Goal: Information Seeking & Learning: Learn about a topic

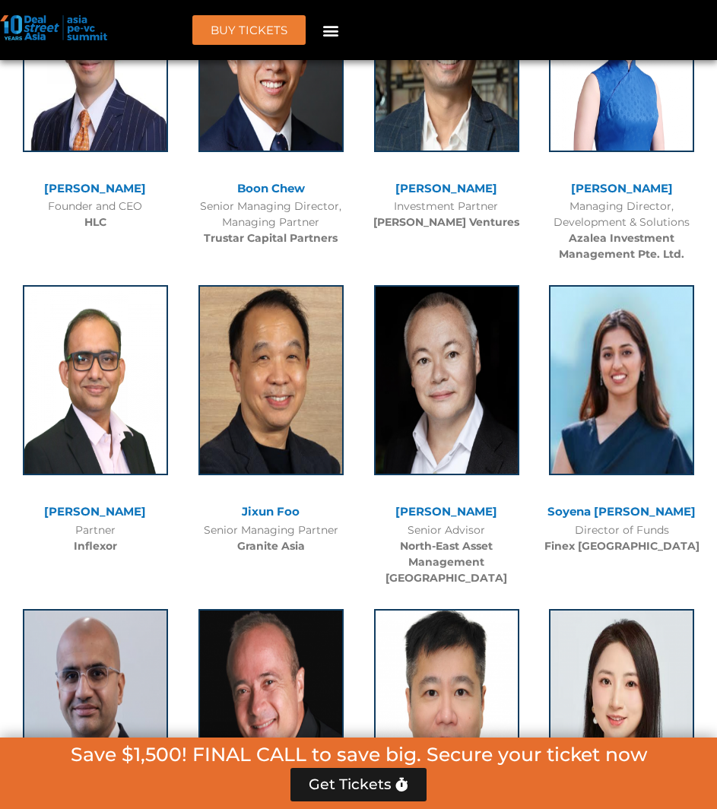
scroll to position [8440, 0]
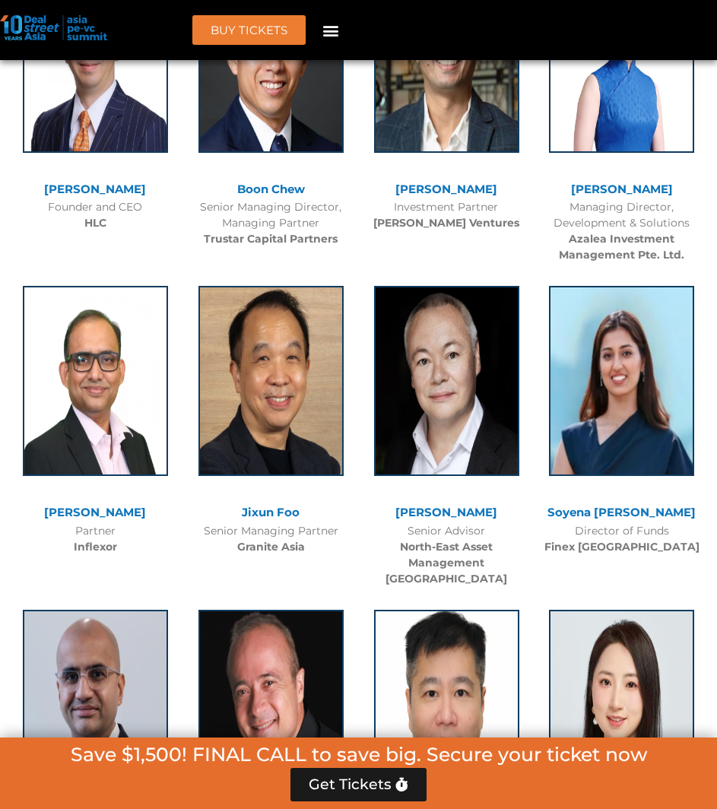
click at [652, 505] on link "Soyena [PERSON_NAME]" at bounding box center [622, 512] width 148 height 14
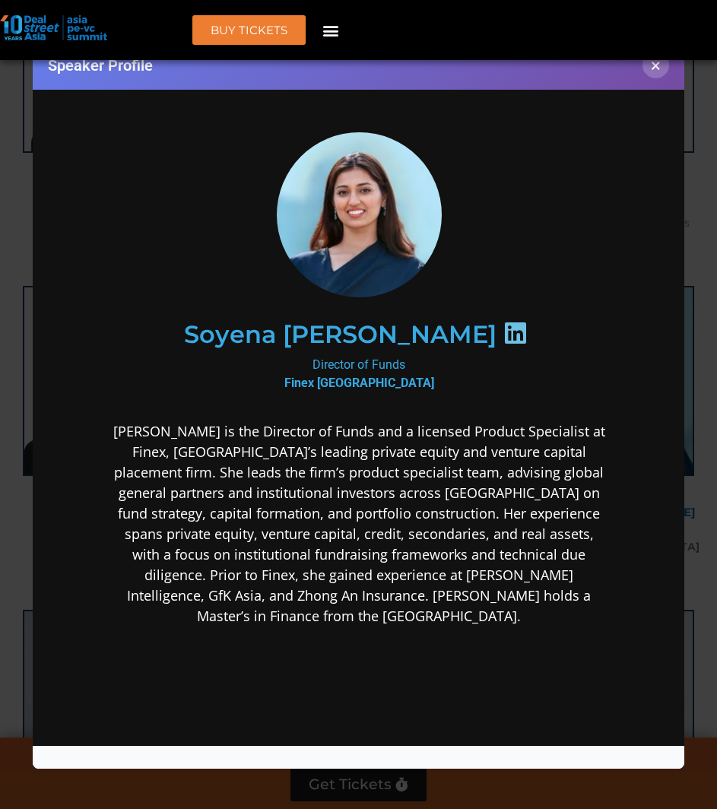
scroll to position [0, 0]
click at [503, 340] on icon at bounding box center [515, 333] width 24 height 24
click at [503, 327] on icon at bounding box center [515, 333] width 24 height 24
click at [654, 69] on button "×" at bounding box center [656, 65] width 27 height 27
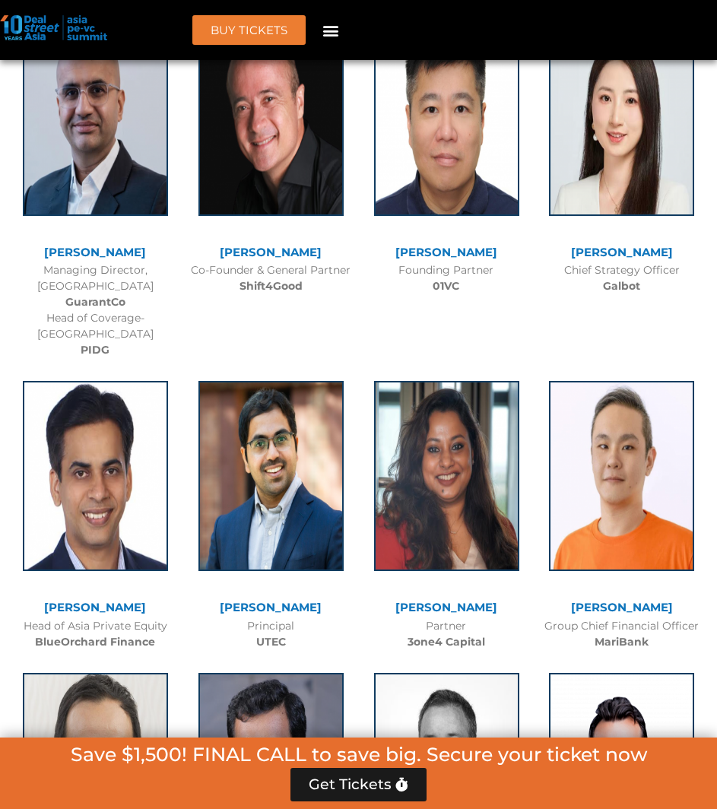
scroll to position [9025, 0]
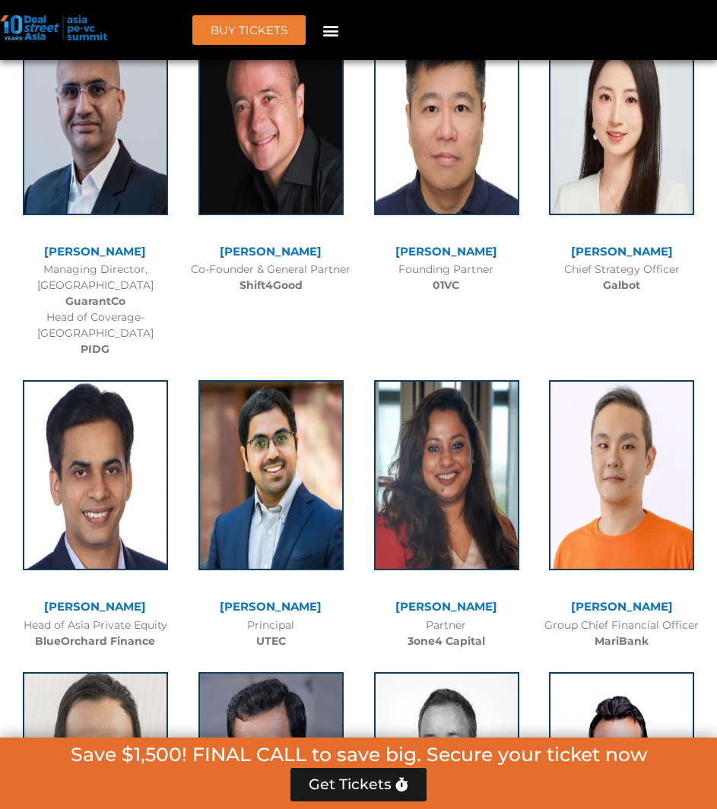
drag, startPoint x: 509, startPoint y: 375, endPoint x: 372, endPoint y: 382, distance: 137.8
click at [372, 601] on div "[PERSON_NAME]" at bounding box center [447, 609] width 160 height 17
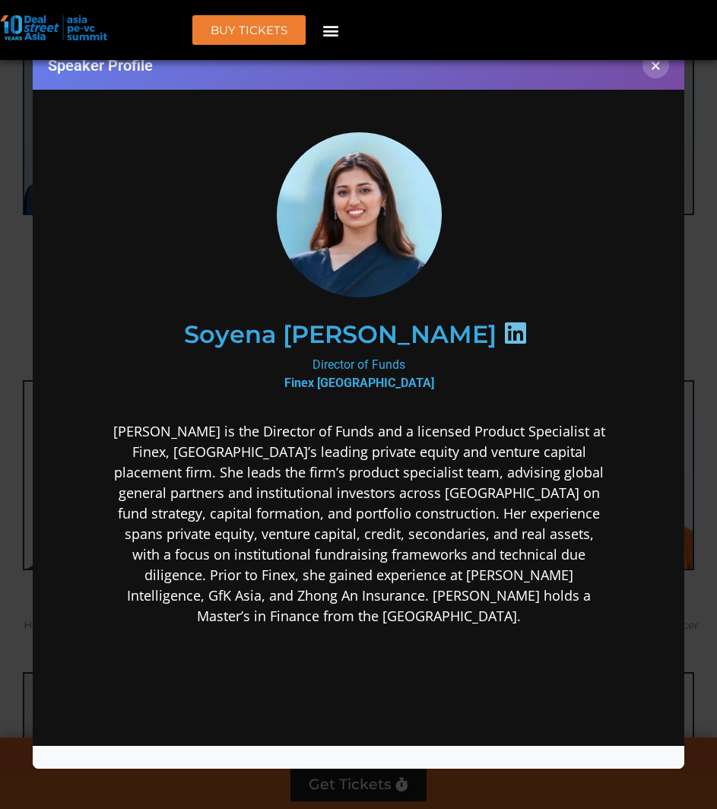
copy link "[PERSON_NAME]"
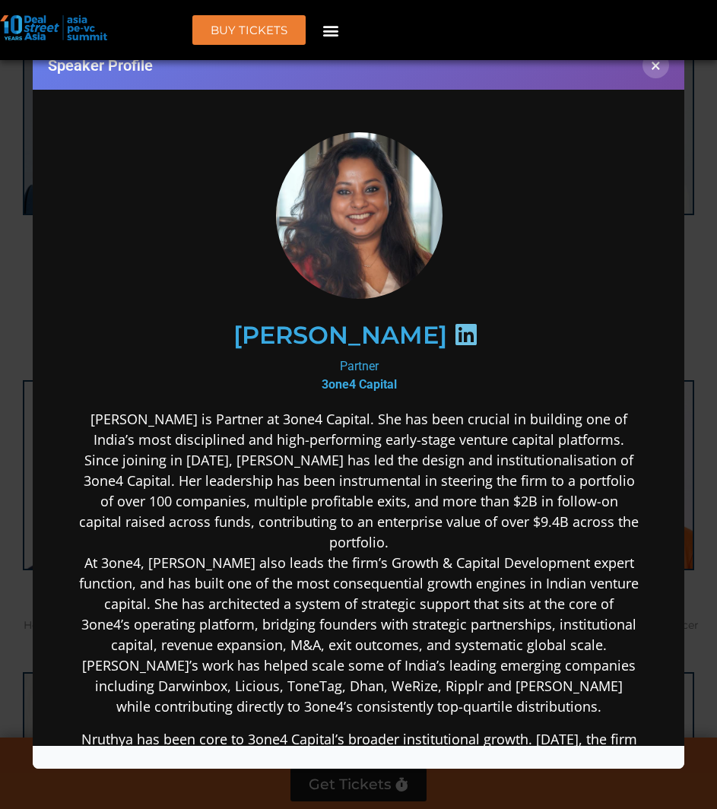
scroll to position [0, 0]
click at [400, 333] on h2 "[PERSON_NAME]" at bounding box center [340, 335] width 214 height 24
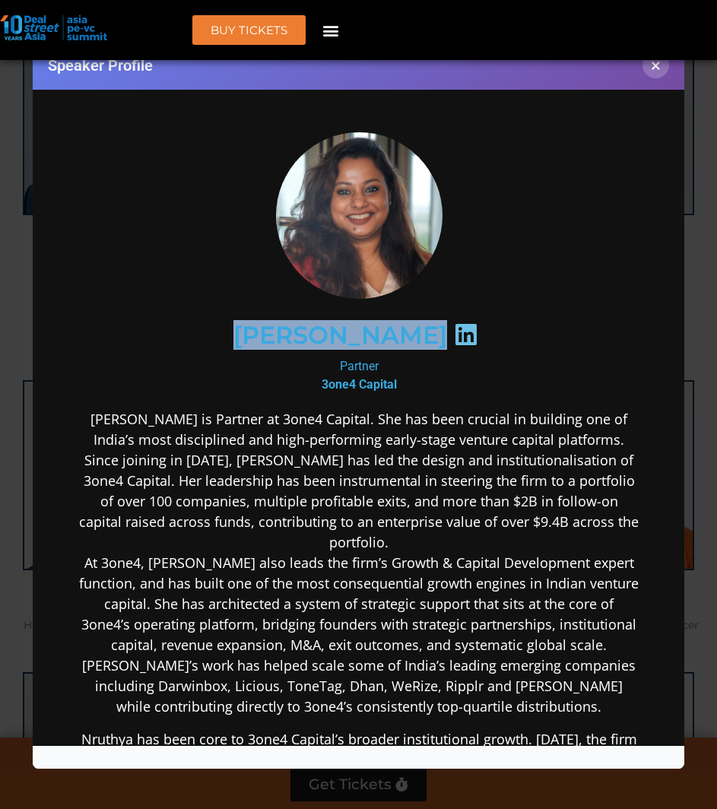
click at [400, 333] on h2 "[PERSON_NAME]" at bounding box center [340, 335] width 214 height 24
copy div "[PERSON_NAME]"
click at [468, 329] on icon at bounding box center [465, 334] width 24 height 24
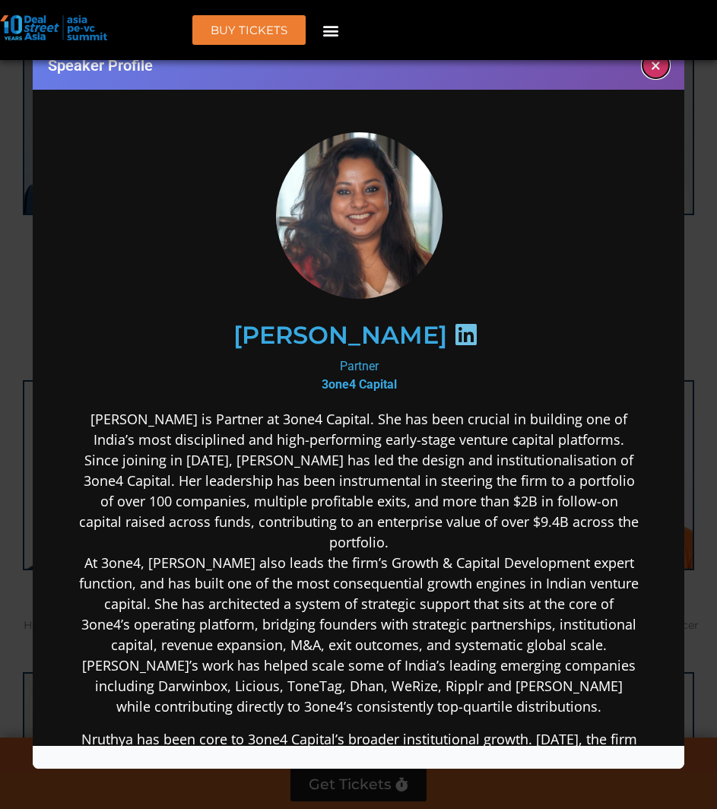
click at [653, 62] on button "×" at bounding box center [656, 65] width 27 height 27
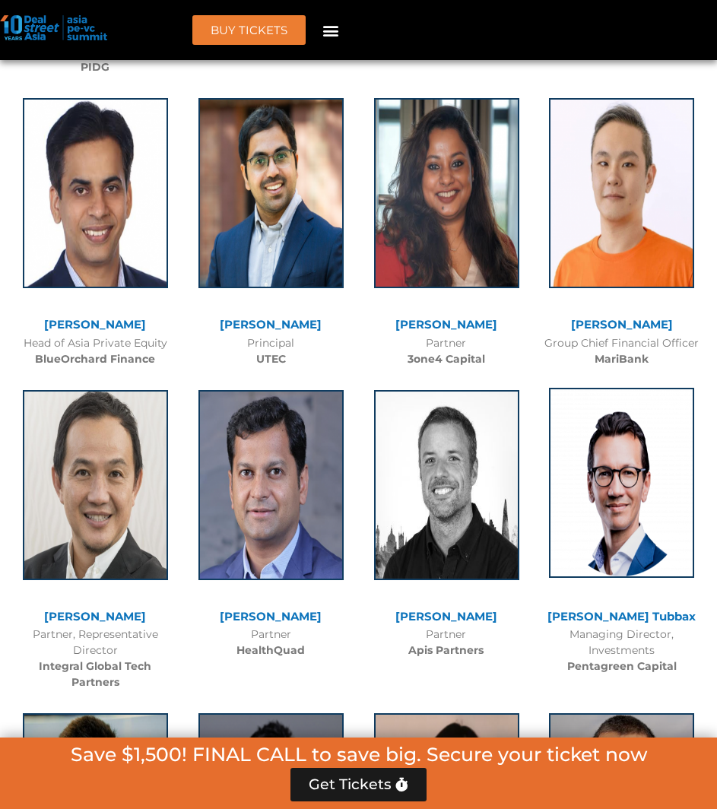
scroll to position [9308, 0]
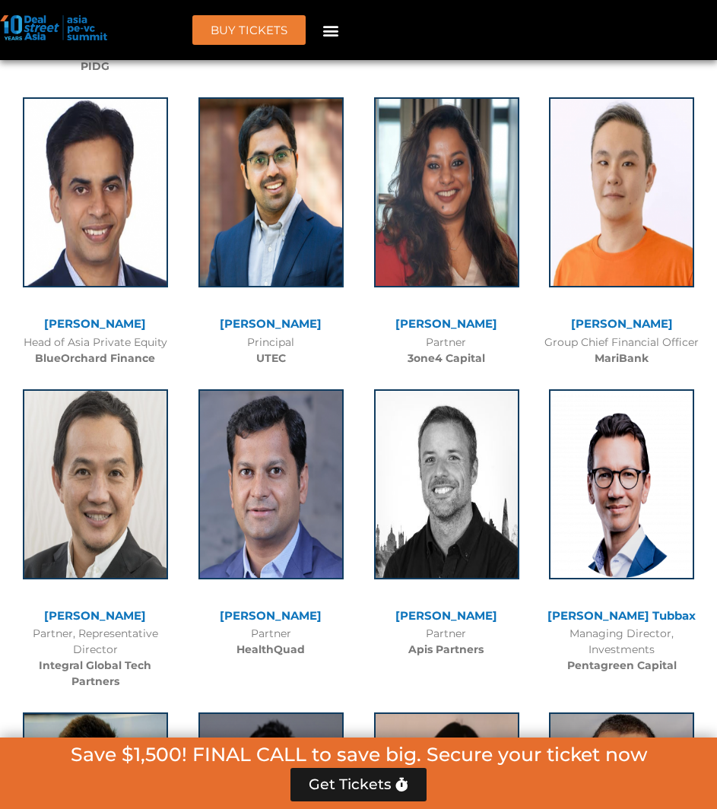
click at [97, 608] on link "[PERSON_NAME]" at bounding box center [95, 615] width 102 height 14
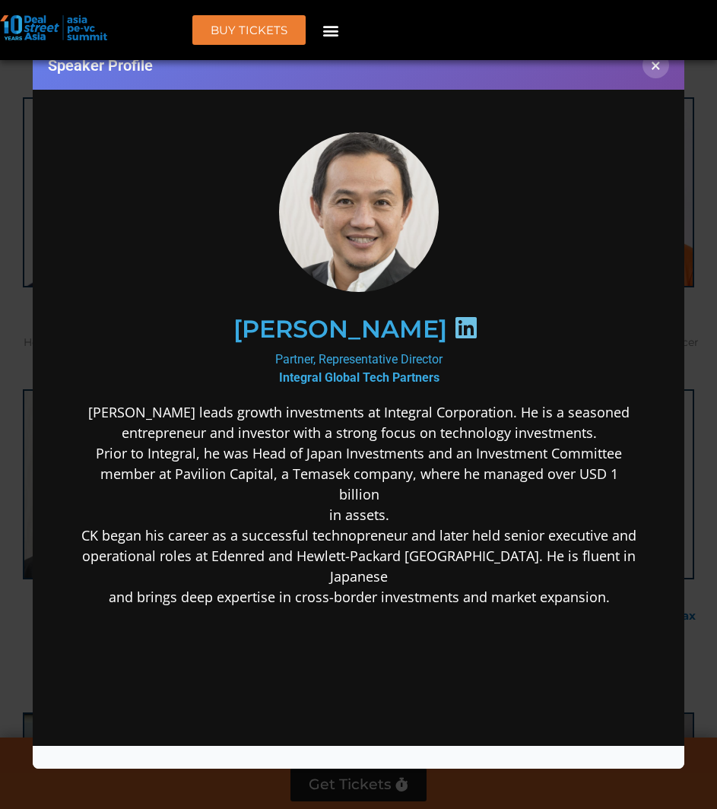
scroll to position [0, 0]
click at [453, 329] on icon at bounding box center [465, 328] width 24 height 24
click at [655, 72] on button "×" at bounding box center [656, 65] width 27 height 27
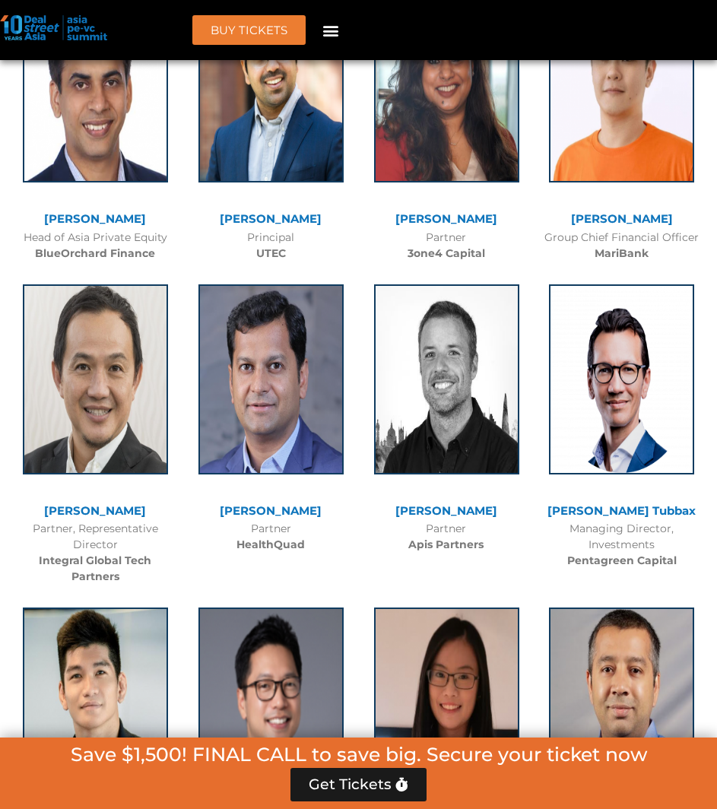
scroll to position [9413, 0]
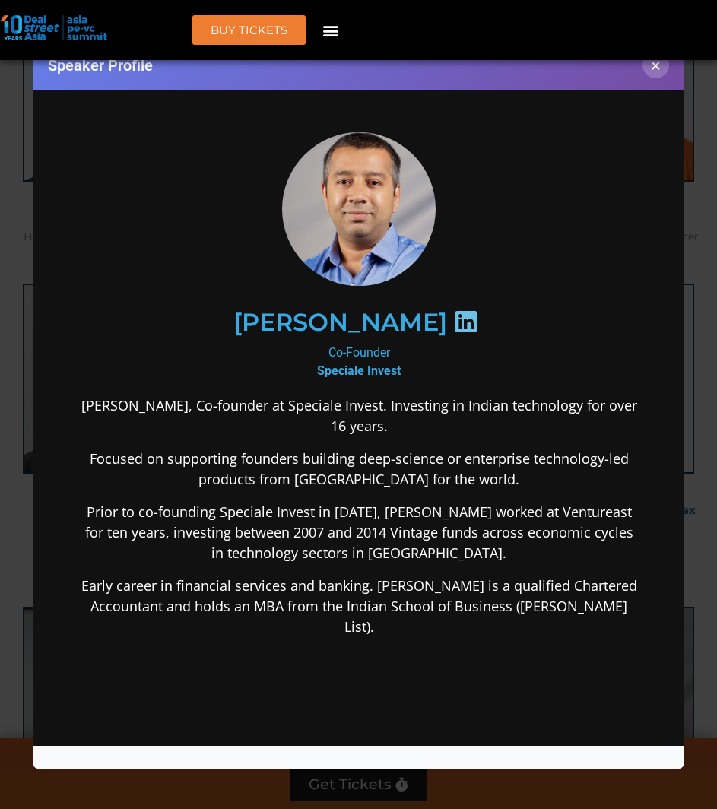
scroll to position [0, 0]
click at [403, 315] on h2 "[PERSON_NAME]" at bounding box center [340, 322] width 214 height 24
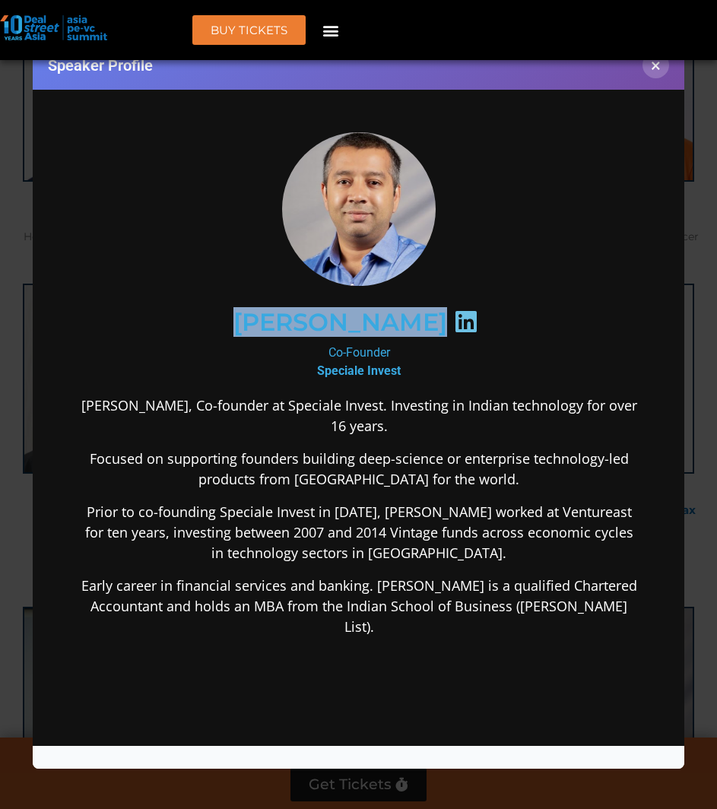
click at [403, 315] on h2 "[PERSON_NAME]" at bounding box center [340, 322] width 214 height 24
copy div "[PERSON_NAME]"
